Goal: Task Accomplishment & Management: Manage account settings

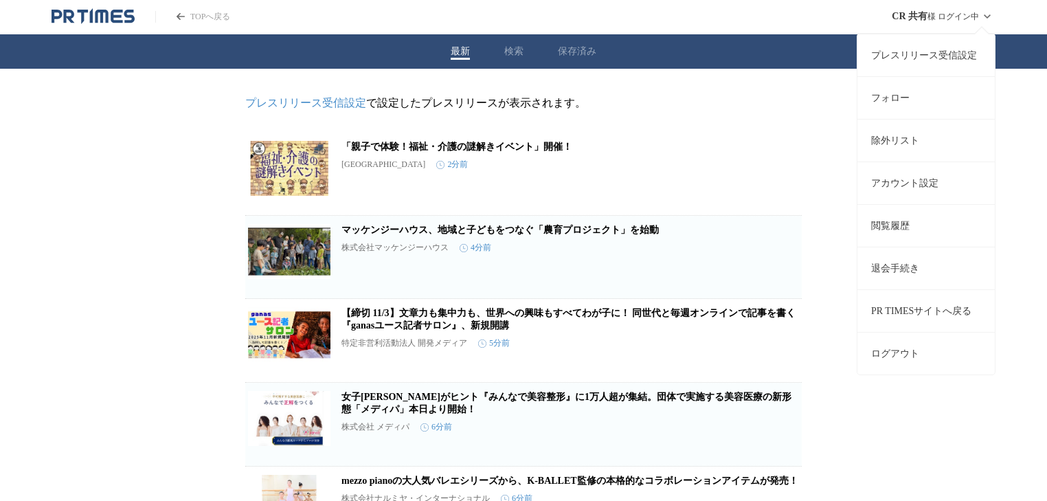
click at [919, 192] on link "アカウント設定" at bounding box center [926, 182] width 137 height 43
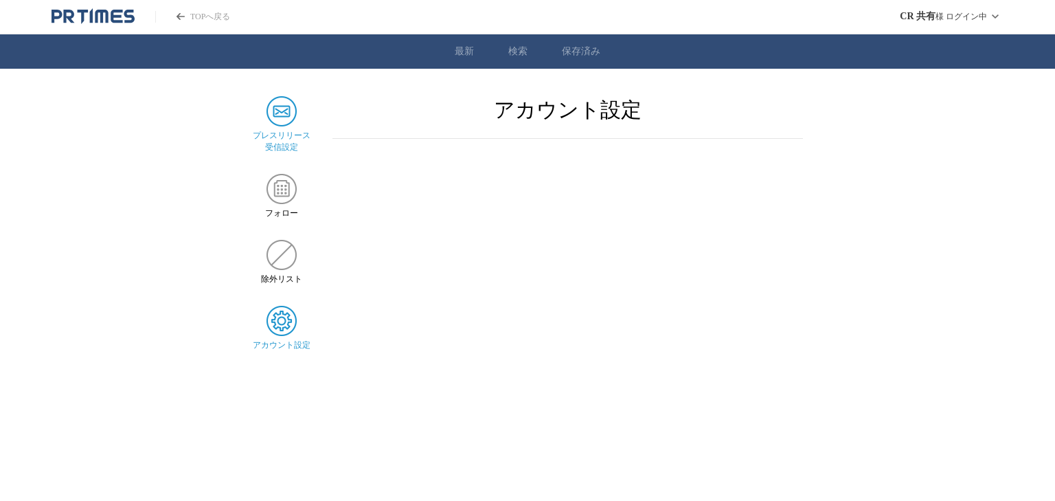
click at [288, 141] on span "プレスリリース 受信設定" at bounding box center [282, 141] width 58 height 23
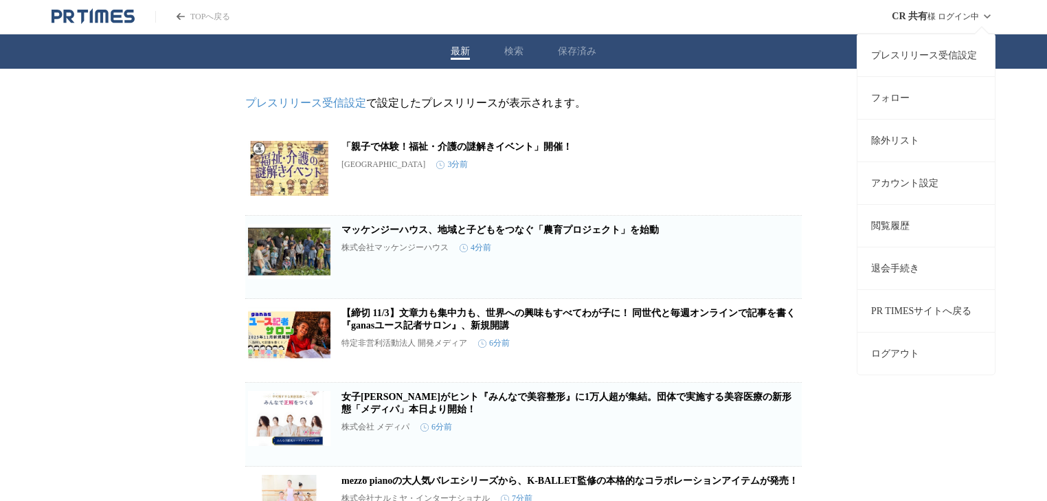
click at [937, 14] on div "CR 共有 様 ログイン中 プレスリリース受信設定 フォロー 除外リスト アカウント設定 閲覧履歴 退会手続き PR TIMESサイトへ戻る ログアウト" at bounding box center [944, 16] width 104 height 33
click at [951, 16] on div "CR 共有 様 ログイン中 プレスリリース受信設定 フォロー 除外リスト アカウント設定 閲覧履歴 退会手続き PR TIMESサイトへ戻る ログアウト" at bounding box center [944, 16] width 104 height 33
click at [915, 181] on link "アカウント設定" at bounding box center [926, 182] width 137 height 43
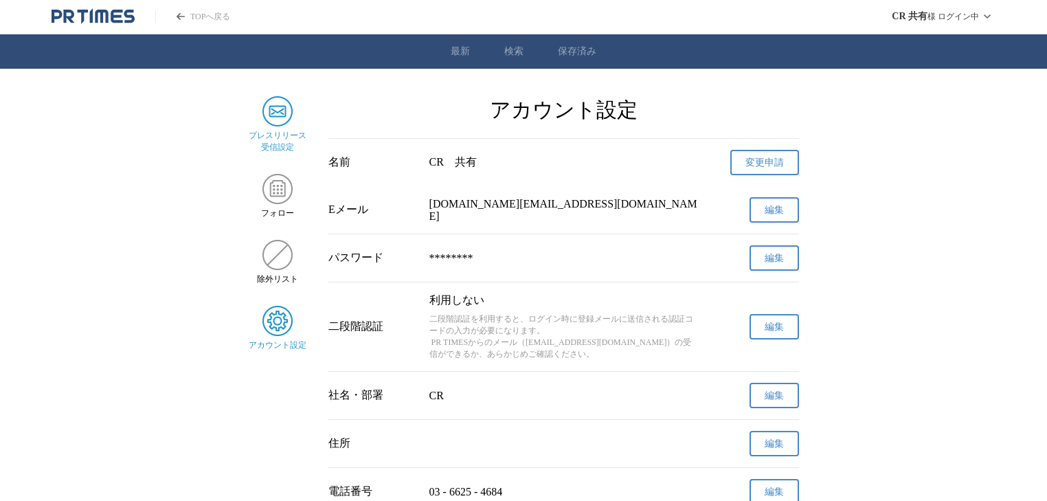
click at [287, 114] on img at bounding box center [277, 111] width 30 height 30
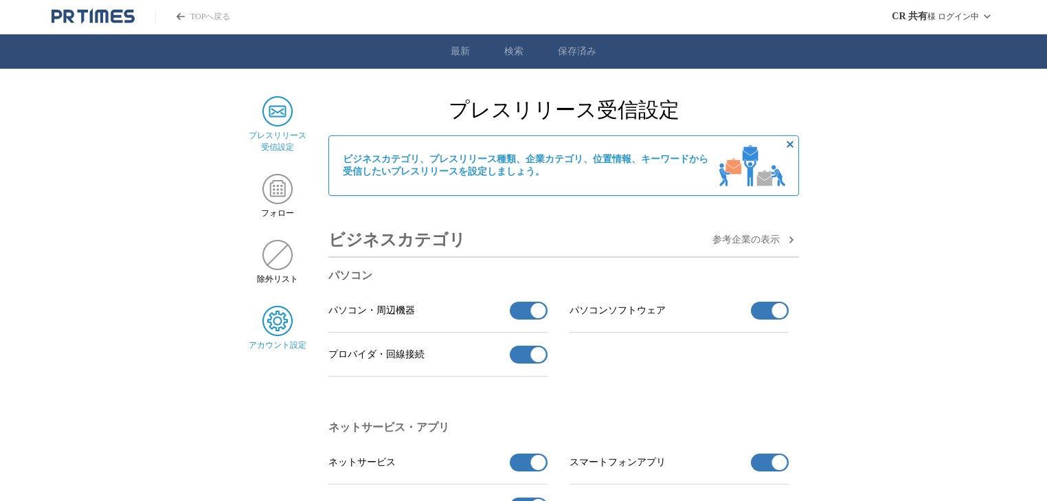
click at [267, 327] on img at bounding box center [277, 321] width 30 height 30
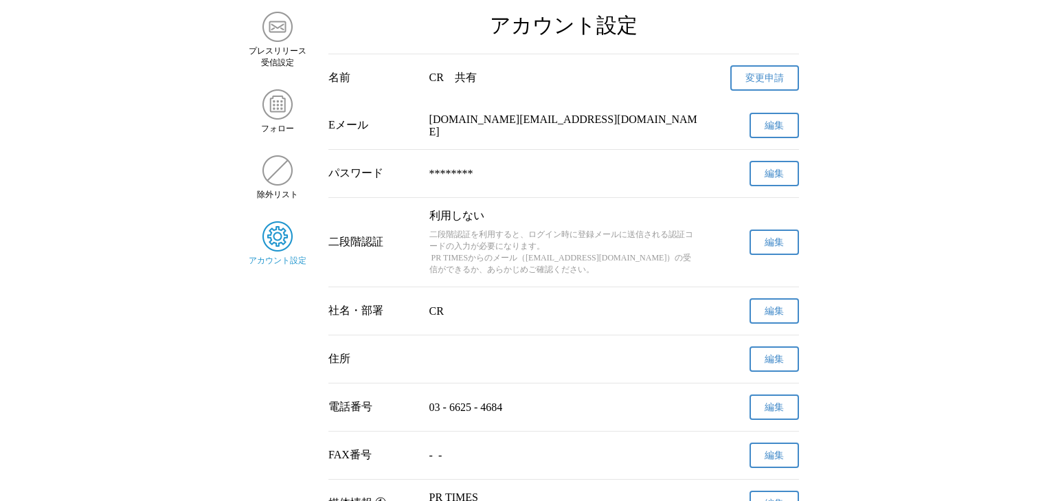
scroll to position [110, 0]
